Goal: Task Accomplishment & Management: Complete application form

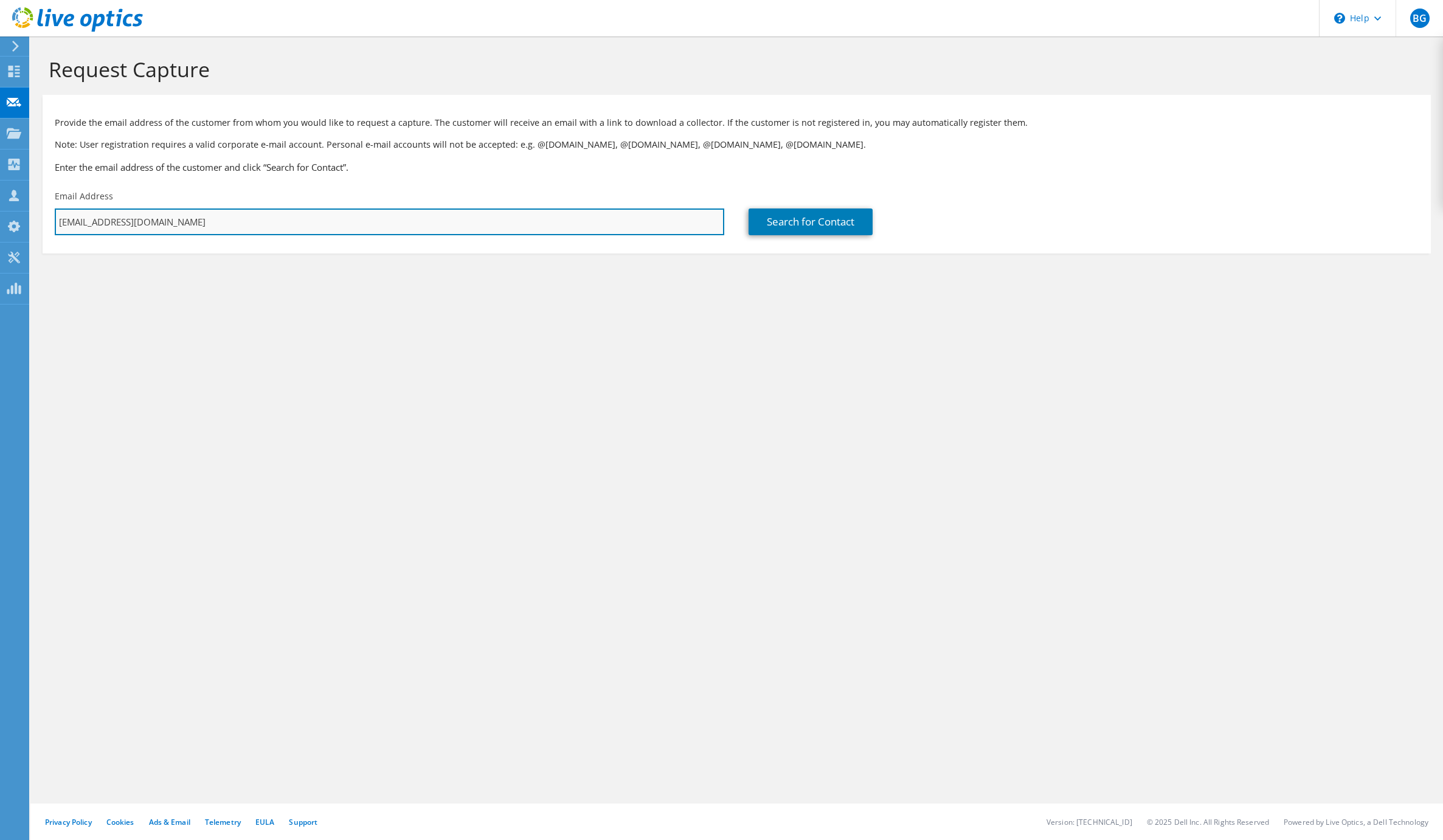
click at [178, 225] on input "[EMAIL_ADDRESS][DOMAIN_NAME]" at bounding box center [389, 222] width 670 height 27
click at [220, 224] on input "angel.rodriguez@globalhealth" at bounding box center [389, 222] width 670 height 27
type input "angel.rodriguez@globalhealth.com"
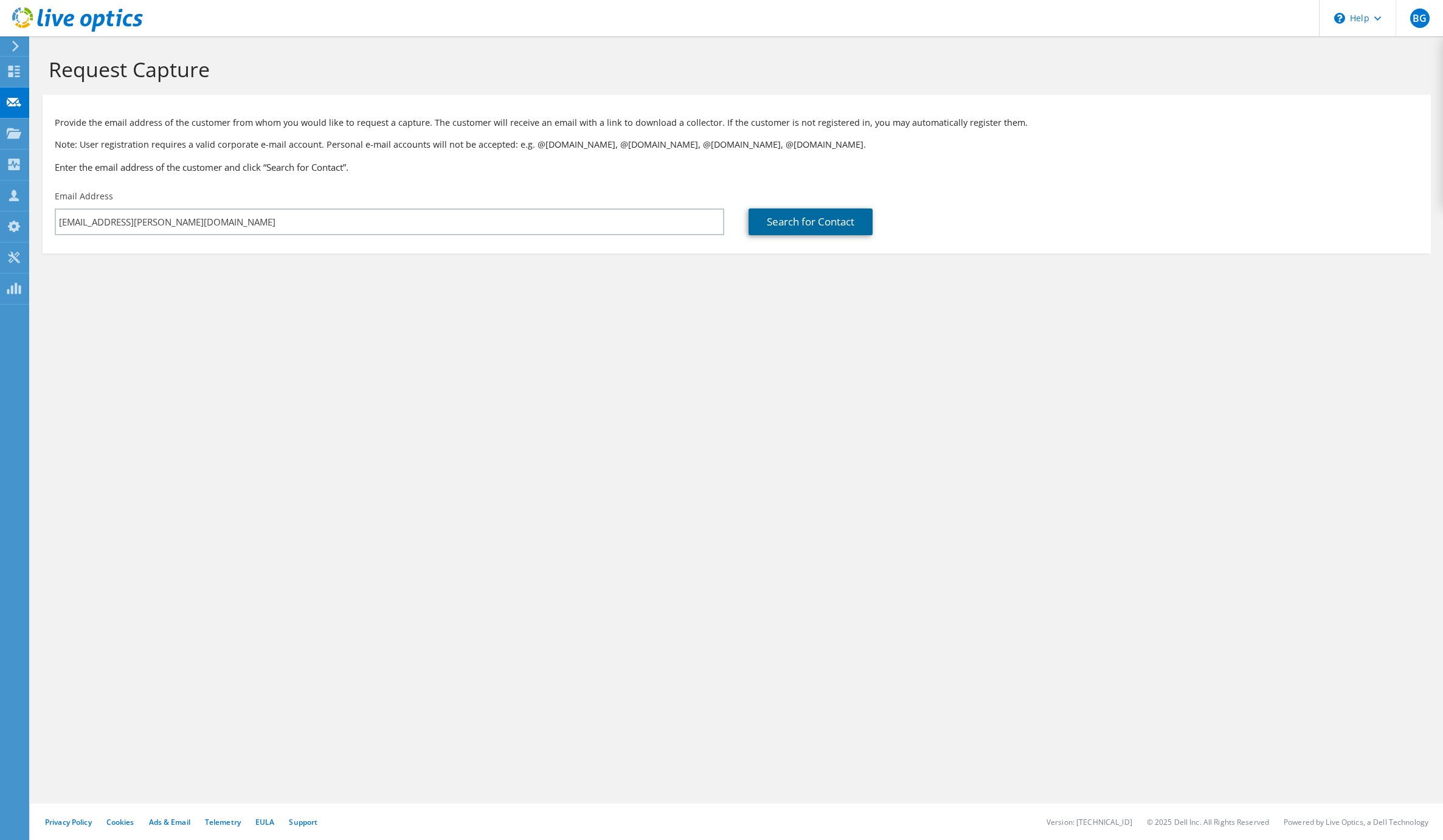
click at [799, 221] on link "Search for Contact" at bounding box center [810, 222] width 124 height 27
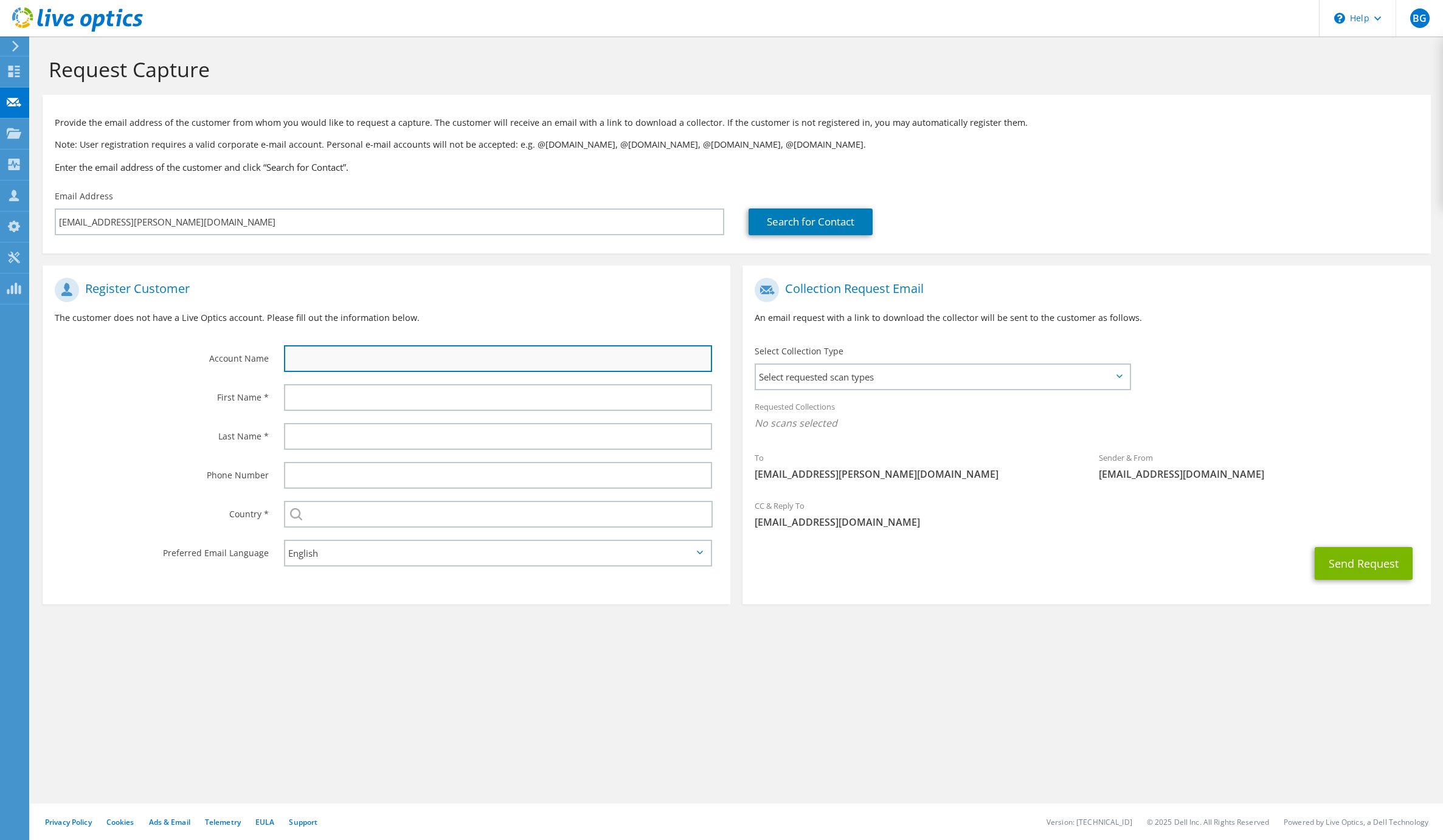
click at [327, 356] on input "text" at bounding box center [498, 359] width 428 height 27
click at [352, 358] on input "text" at bounding box center [498, 359] width 428 height 27
type input "Global Health"
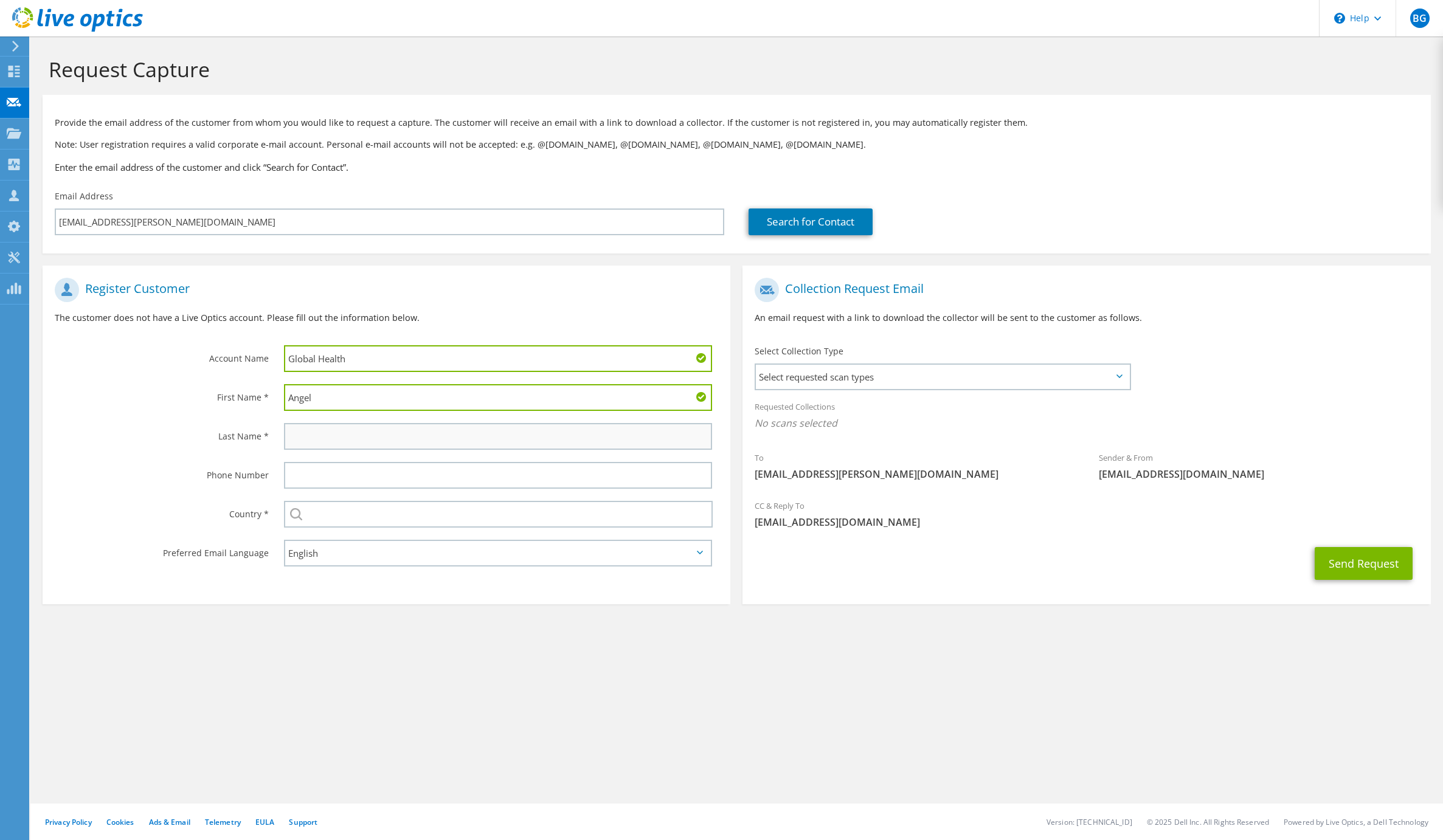
type input "Angel"
type input "Rodriguez"
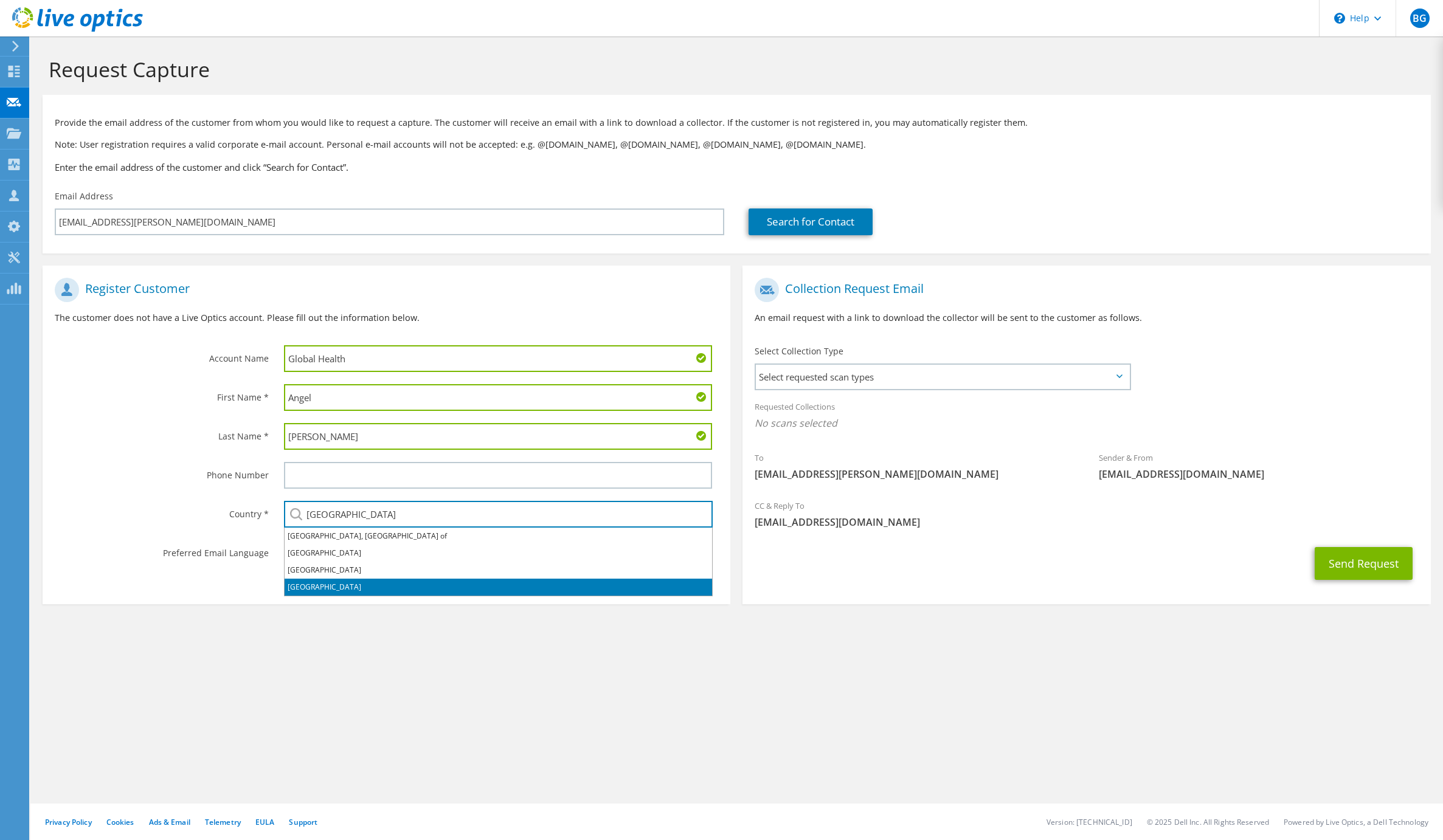
click at [323, 585] on li "United States" at bounding box center [498, 587] width 427 height 17
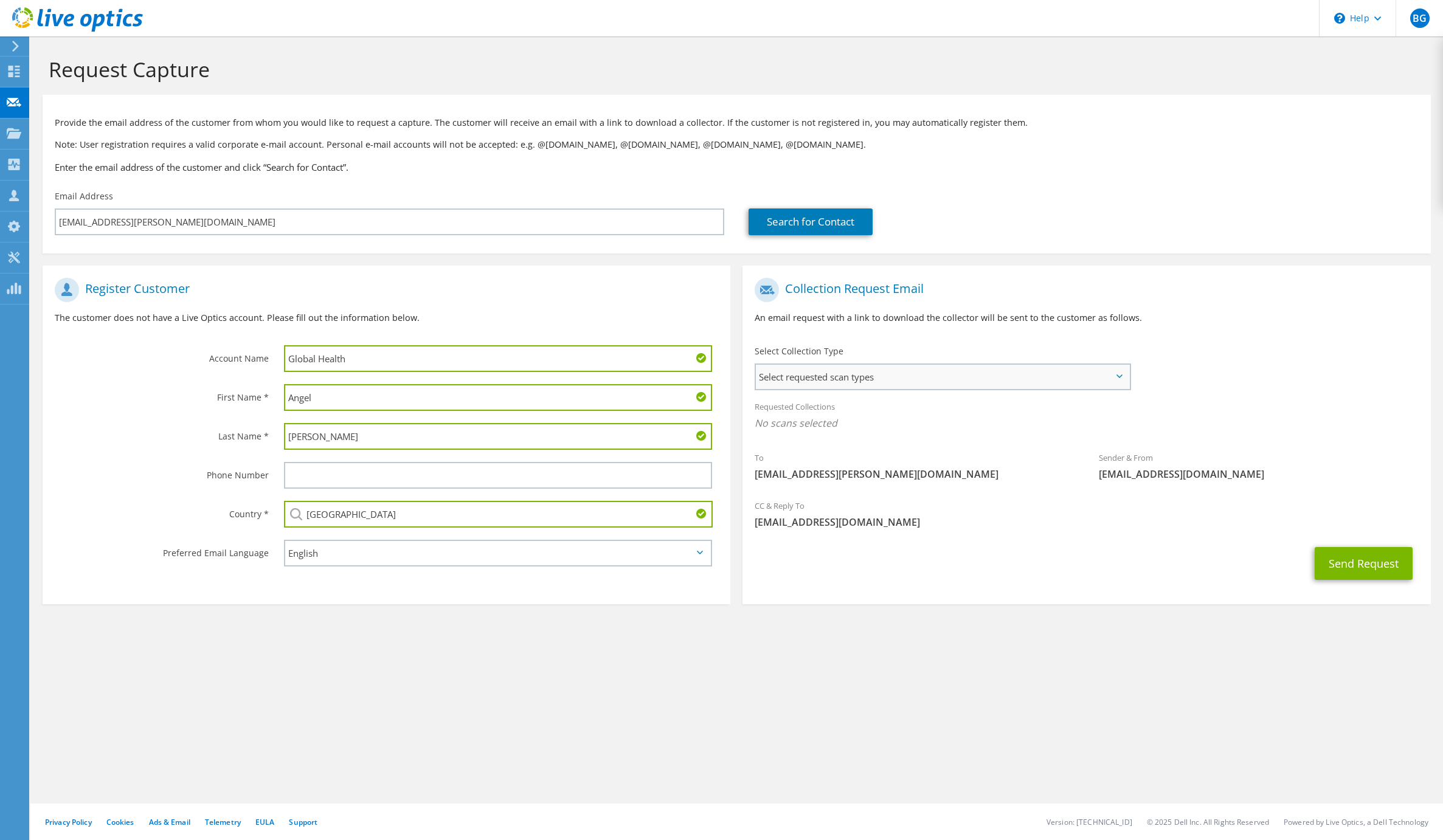
type input "United States"
click at [865, 378] on span "Select requested scan types" at bounding box center [943, 377] width 373 height 24
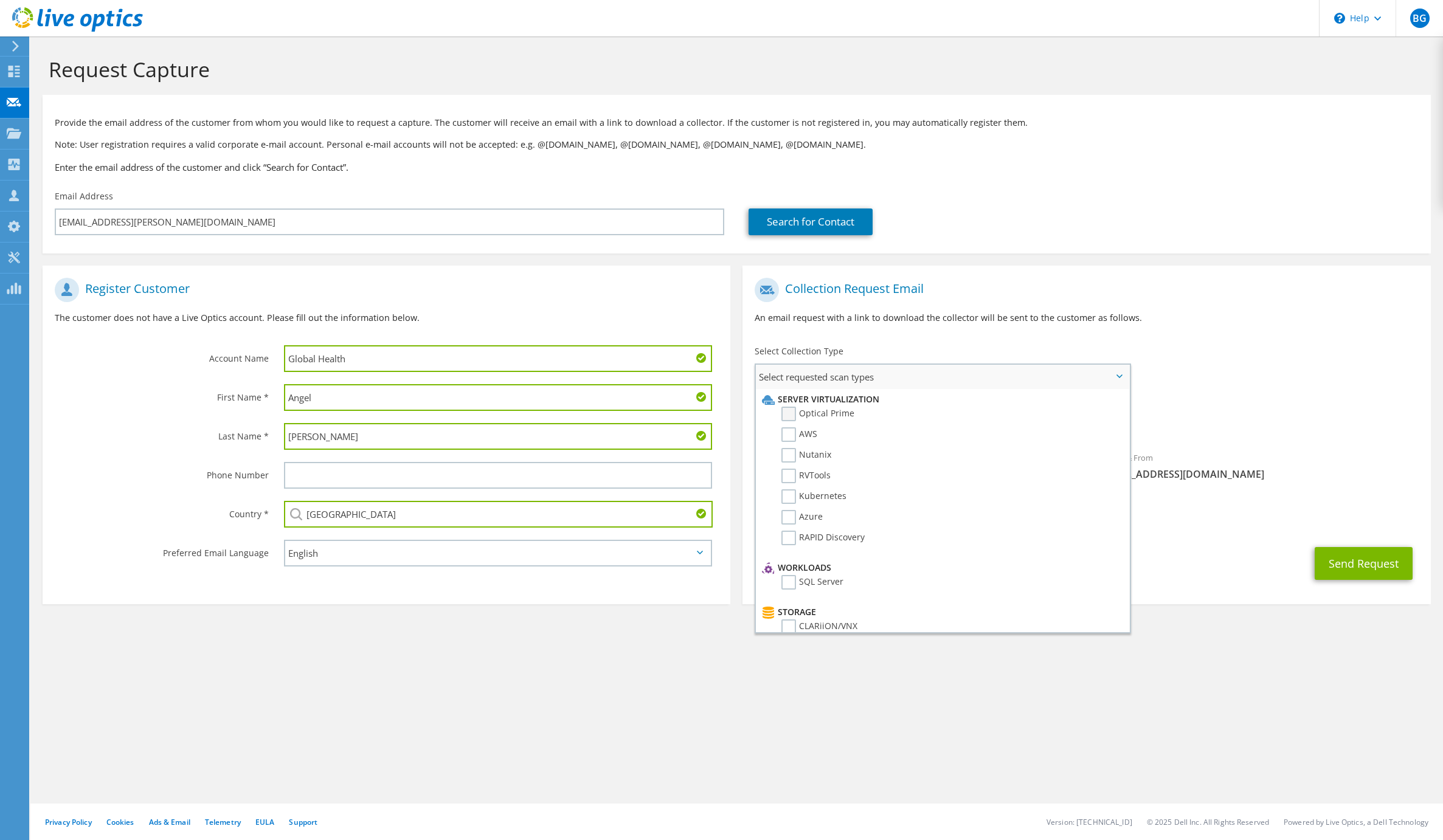
click at [791, 415] on label "Optical Prime" at bounding box center [817, 414] width 73 height 14
click at [0, 0] on input "Optical Prime" at bounding box center [0, 0] width 0 height 0
click at [1362, 562] on button "Send Request" at bounding box center [1363, 567] width 98 height 32
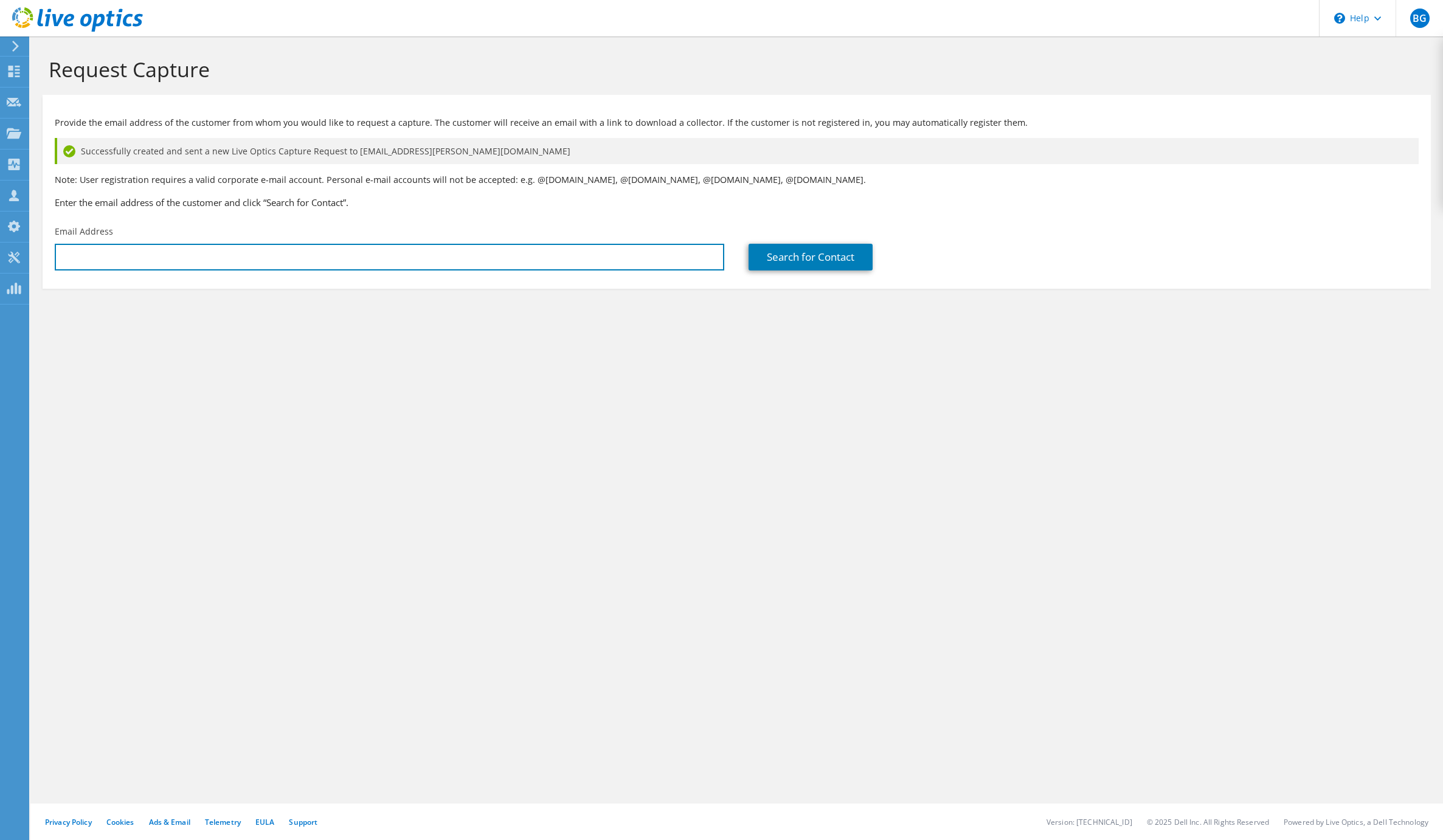
type input "[EMAIL_ADDRESS][DOMAIN_NAME]"
click at [288, 408] on div "Request Capture Provide the email address of the customer from whom you would l…" at bounding box center [736, 438] width 1412 height 804
